Goal: Transaction & Acquisition: Purchase product/service

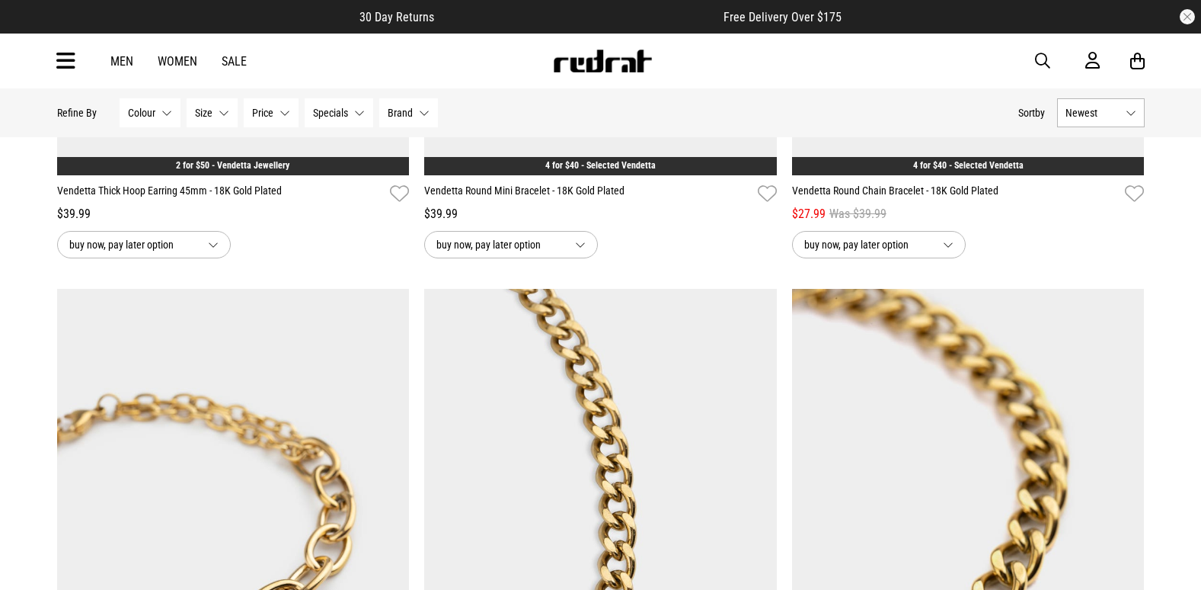
click at [46, 53] on div "Men Women Sale Sign in New Back Footwear Back Mens Back Womens Back Youth & Kid…" at bounding box center [601, 61] width 1112 height 55
click at [56, 65] on div "Men Women Sale Sign in New Back Footwear Back Mens Back Womens Back Youth & Kid…" at bounding box center [601, 61] width 1112 height 55
click at [56, 60] on icon at bounding box center [65, 61] width 19 height 25
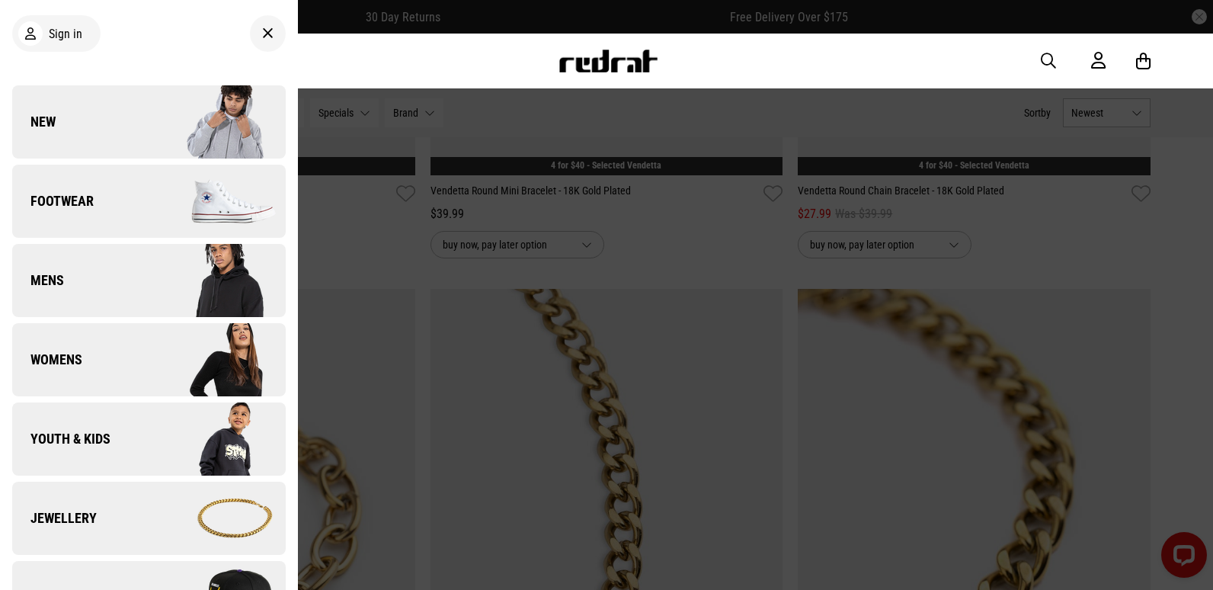
scroll to position [305, 0]
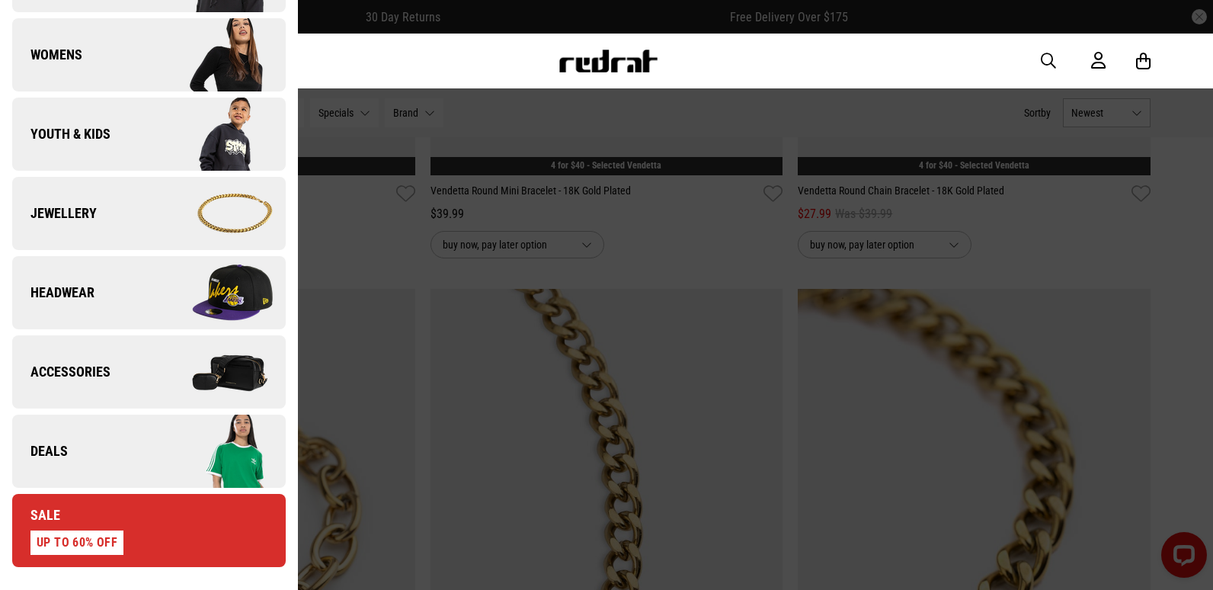
drag, startPoint x: 152, startPoint y: 436, endPoint x: 161, endPoint y: 437, distance: 9.3
click at [152, 436] on img at bounding box center [217, 451] width 136 height 76
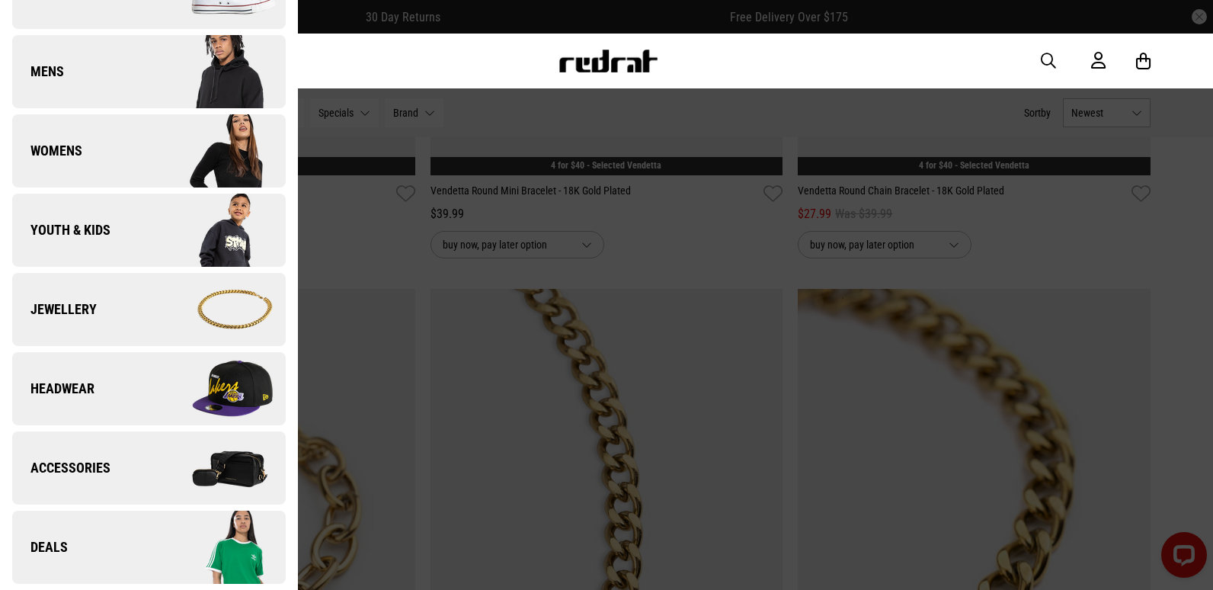
scroll to position [0, 0]
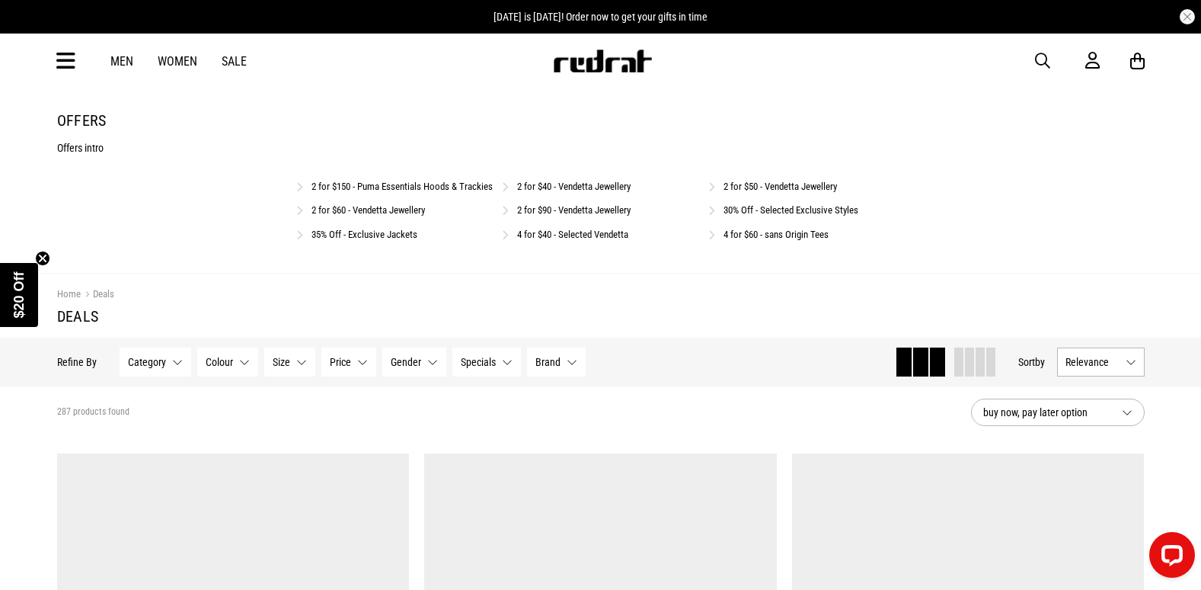
click at [435, 187] on link "2 for $150 - Puma Essentials Hoods & Trackies" at bounding box center [402, 186] width 181 height 11
